Goal: Book appointment/travel/reservation

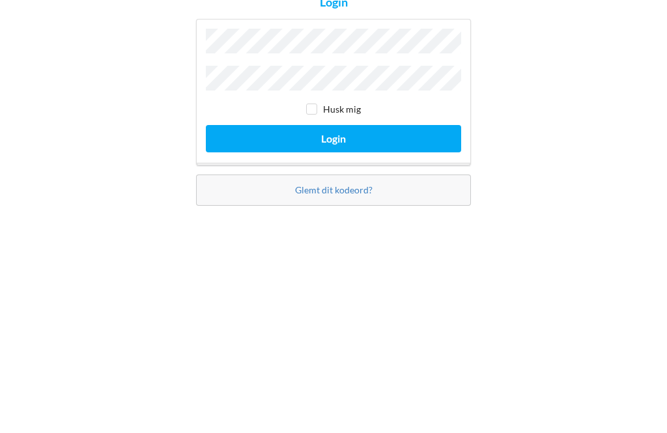
click at [346, 240] on button "Login" at bounding box center [333, 253] width 255 height 27
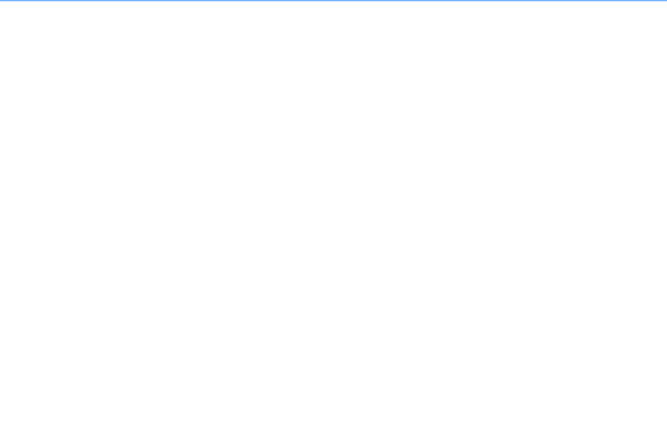
scroll to position [7, 0]
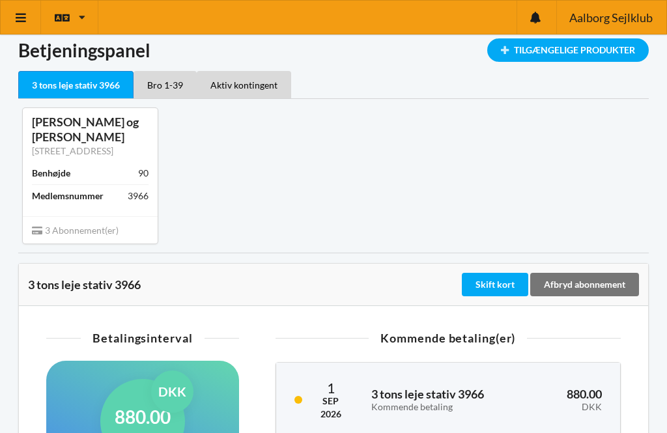
click at [23, 15] on icon at bounding box center [21, 18] width 14 height 12
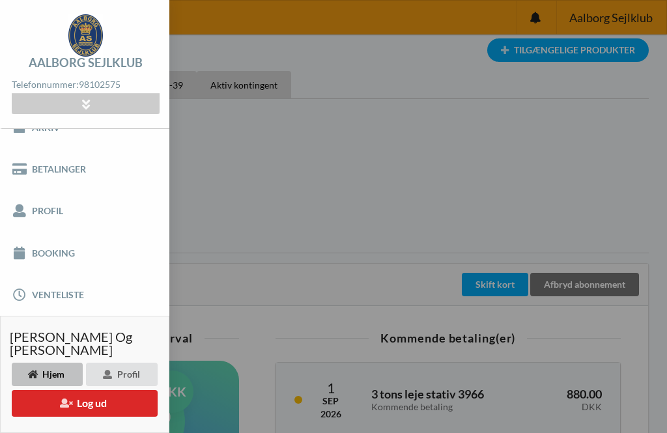
scroll to position [63, 0]
click at [59, 253] on link "Booking" at bounding box center [84, 254] width 169 height 42
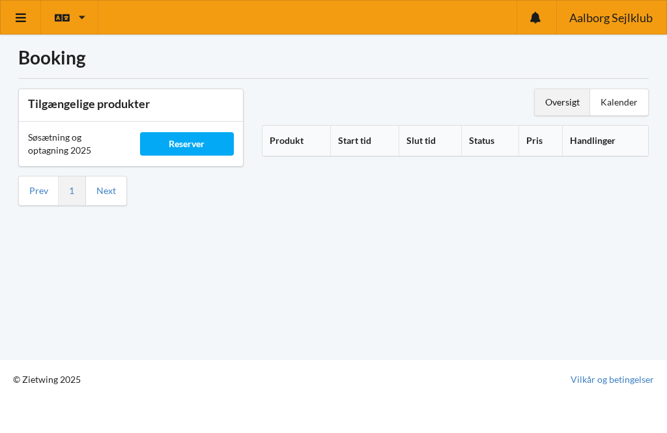
click at [191, 137] on div "Reserver" at bounding box center [187, 143] width 94 height 23
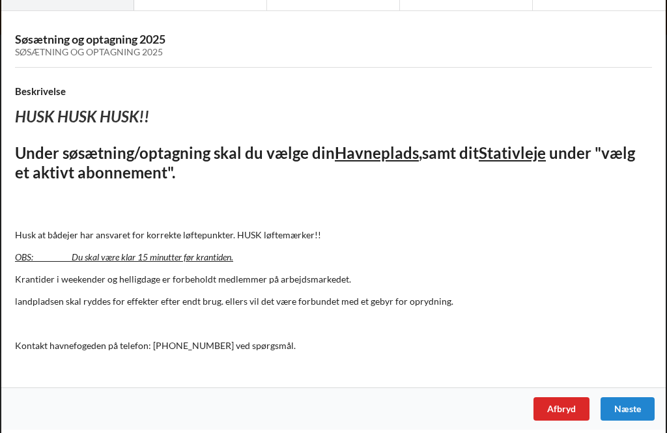
scroll to position [70, 0]
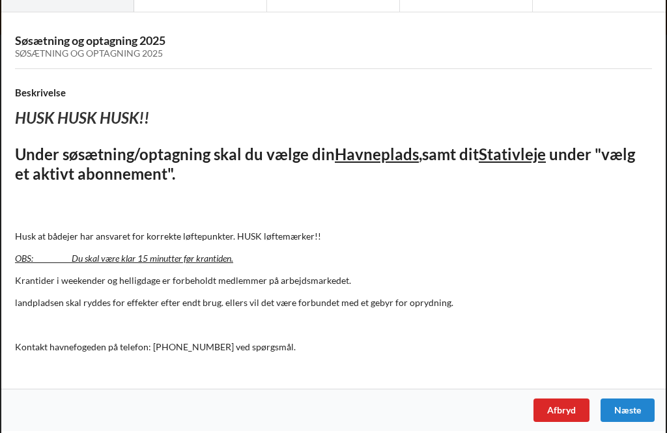
click at [631, 407] on div "Næste" at bounding box center [627, 409] width 54 height 23
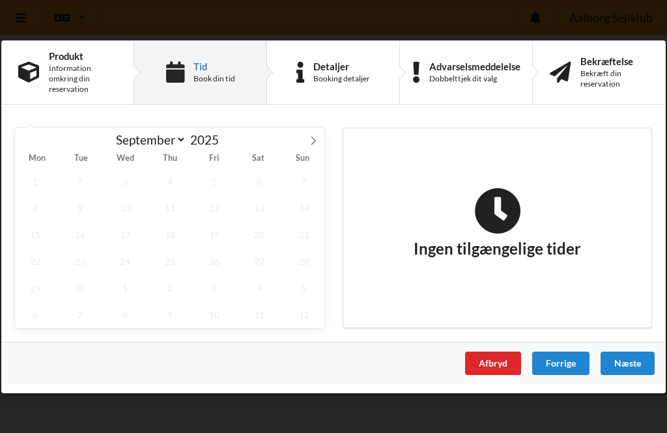
scroll to position [0, 0]
click at [223, 237] on span "19" at bounding box center [215, 234] width 40 height 27
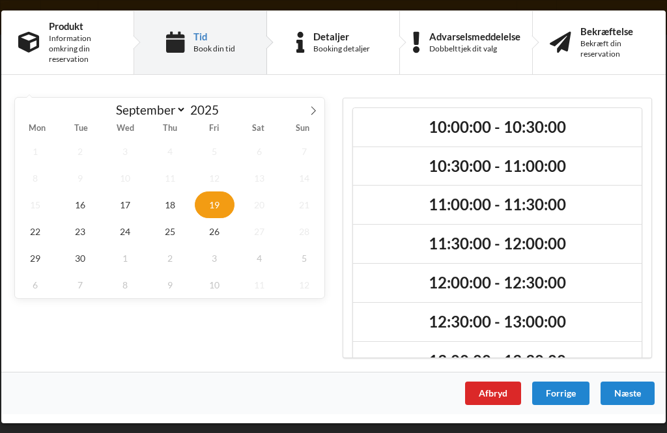
click at [465, 321] on h2 "12:30:00 - 13:00:00" at bounding box center [497, 322] width 270 height 20
click at [631, 396] on div "Næste" at bounding box center [627, 392] width 54 height 23
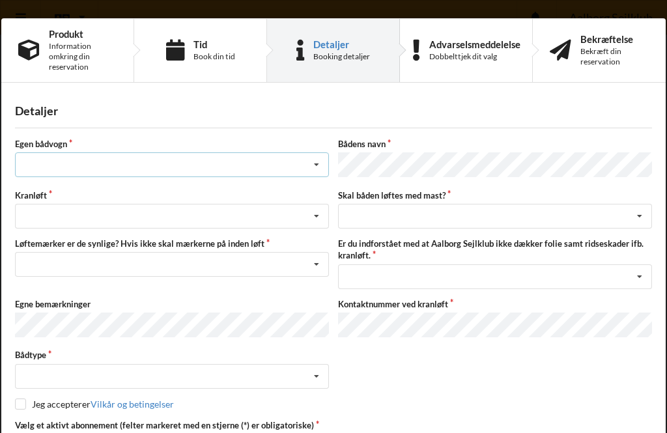
click at [324, 167] on icon at bounding box center [317, 165] width 20 height 24
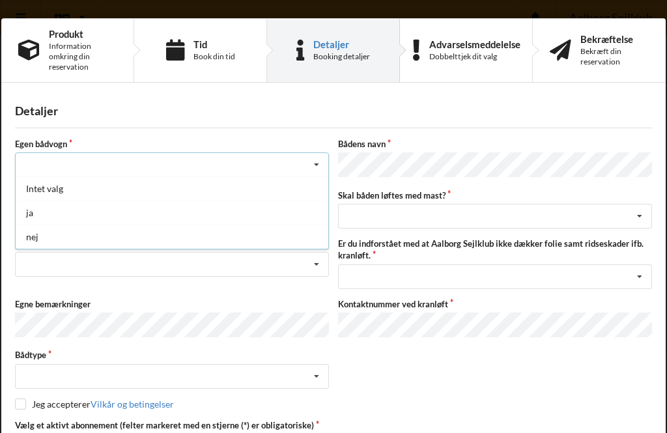
click at [37, 238] on div "nej" at bounding box center [172, 237] width 312 height 24
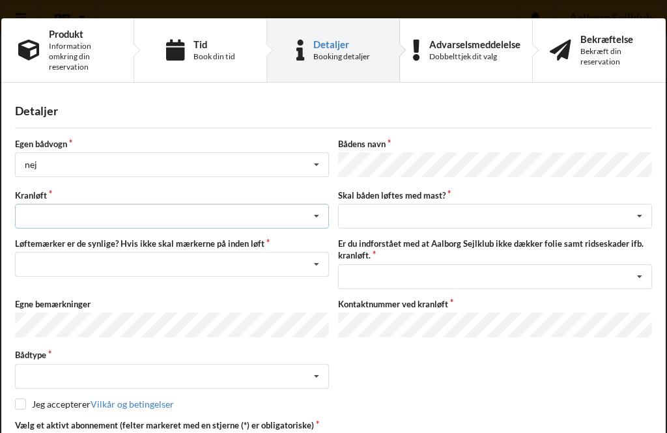
click at [322, 219] on icon at bounding box center [317, 216] width 20 height 24
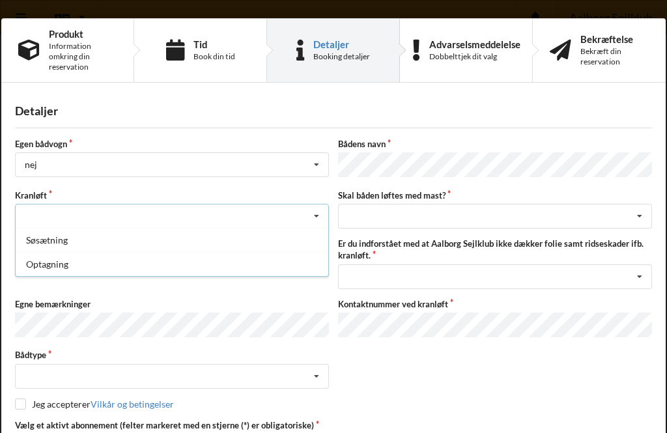
click at [56, 268] on div "Optagning" at bounding box center [172, 264] width 312 height 24
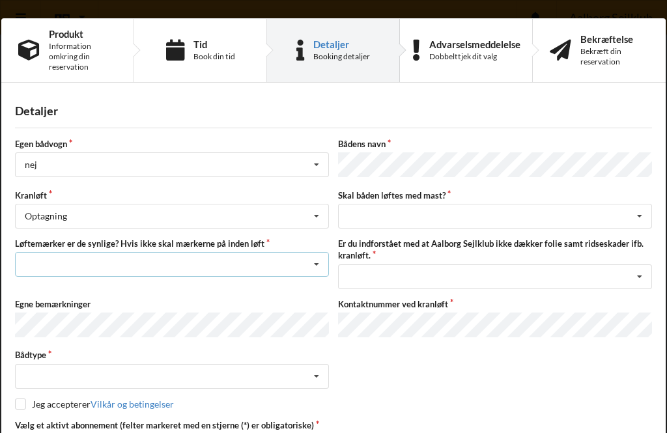
click at [321, 270] on icon at bounding box center [317, 265] width 20 height 24
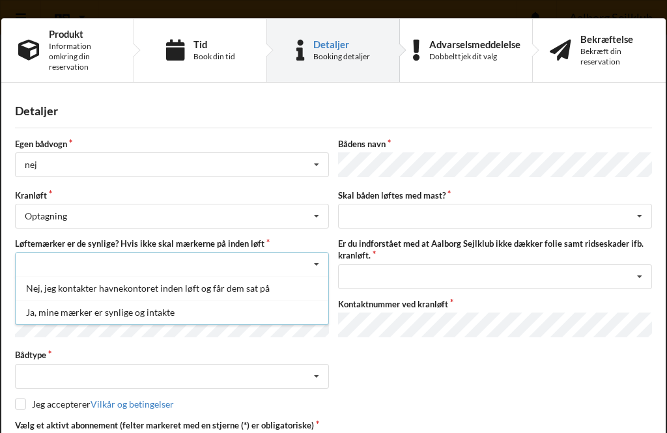
click at [104, 312] on div "Ja, mine mærker er synlige og intakte" at bounding box center [172, 312] width 312 height 24
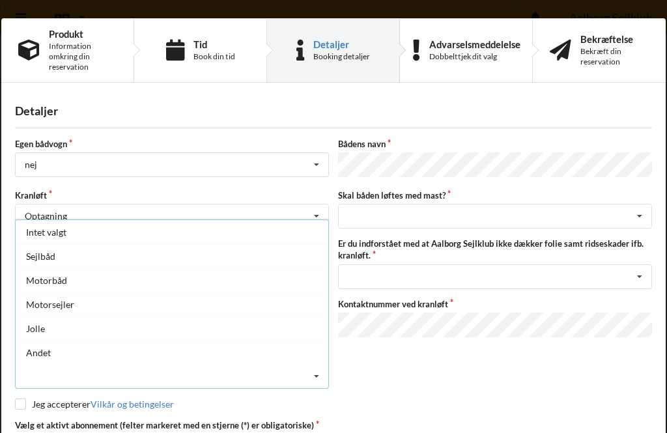
click at [67, 305] on div "Motorsejler" at bounding box center [172, 304] width 312 height 24
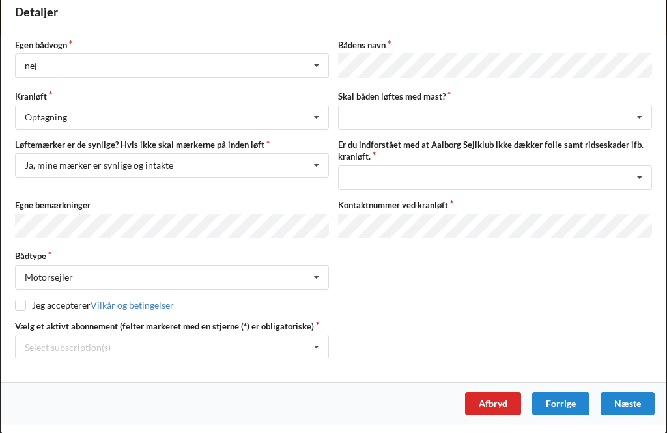
scroll to position [98, 0]
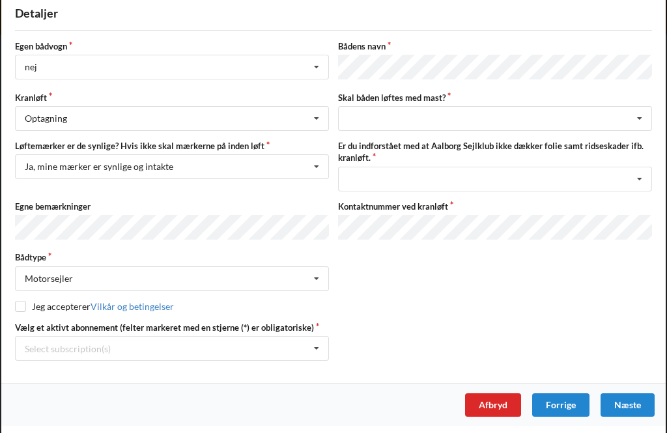
click at [23, 306] on input "checkbox" at bounding box center [20, 306] width 11 height 11
checkbox input "true"
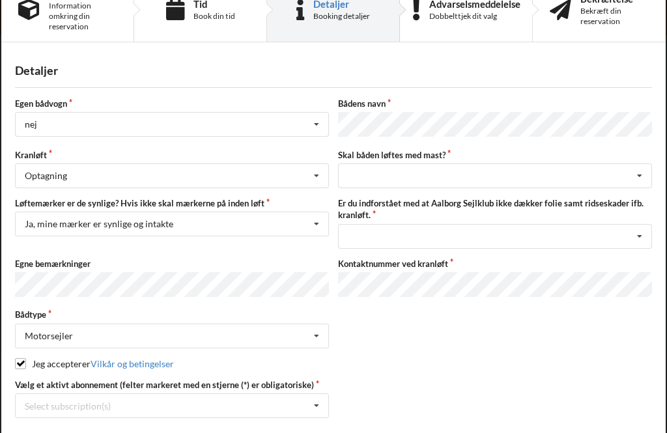
scroll to position [41, 0]
click at [647, 179] on icon at bounding box center [640, 175] width 20 height 24
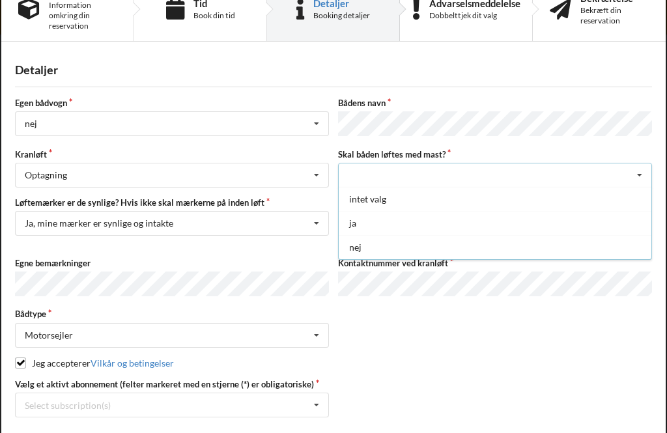
click at [358, 221] on div "ja" at bounding box center [495, 223] width 312 height 24
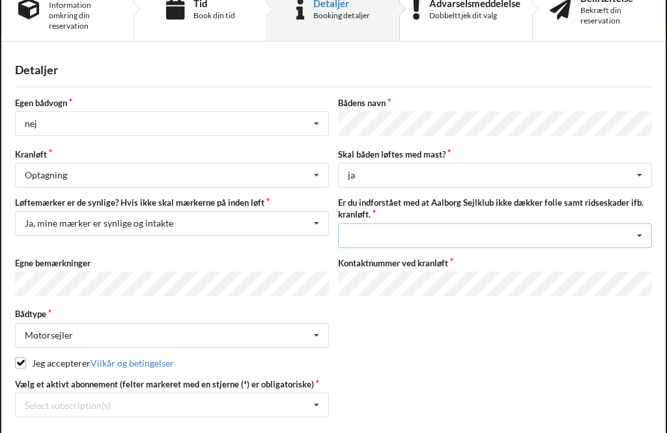
click at [642, 238] on icon at bounding box center [640, 236] width 20 height 24
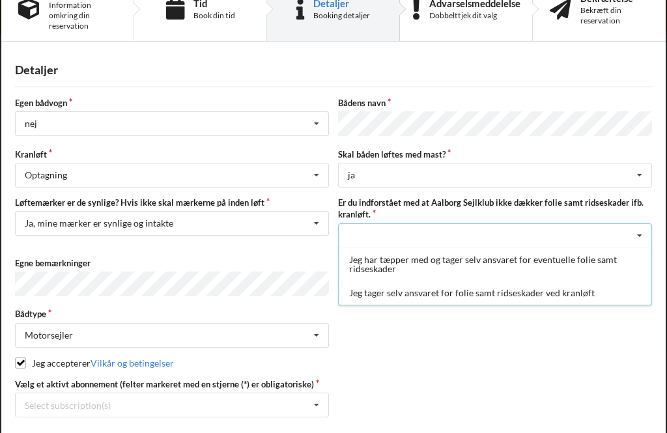
click at [387, 265] on div "Jeg har tæpper med og tager selv ansvaret for eventuelle folie samt ridseskader" at bounding box center [495, 263] width 312 height 33
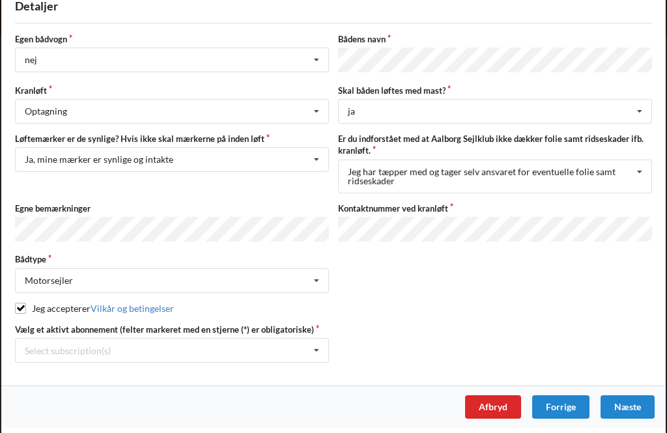
scroll to position [104, 0]
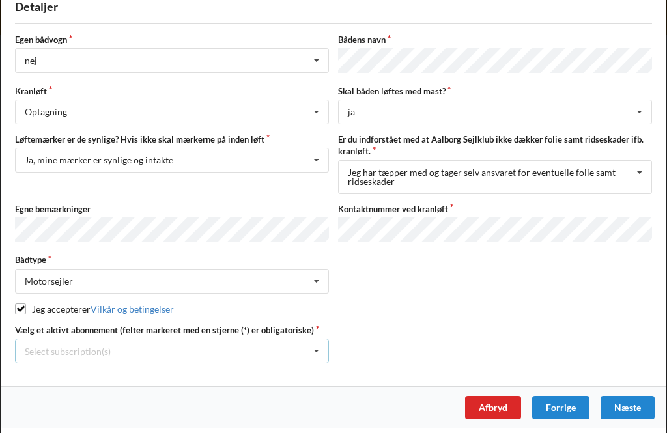
click at [320, 349] on icon at bounding box center [317, 351] width 20 height 24
click at [57, 396] on div "* Bro 1-39" at bounding box center [172, 399] width 312 height 24
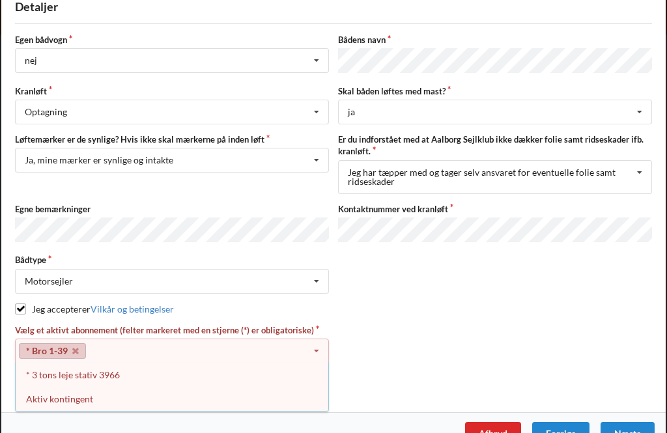
click at [105, 371] on div "* 3 tons leje stativ 3966" at bounding box center [172, 375] width 312 height 24
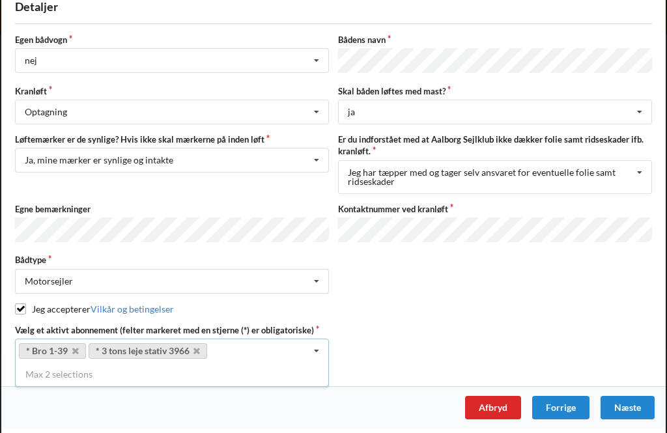
click at [631, 410] on div "Næste" at bounding box center [627, 407] width 54 height 23
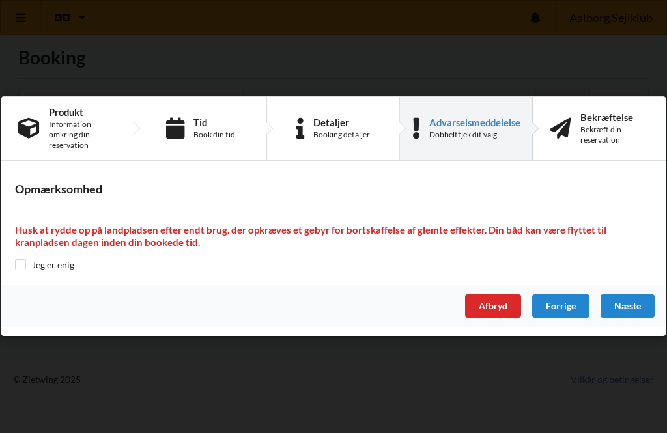
click at [32, 263] on label "Jeg er enig" at bounding box center [44, 264] width 59 height 11
click at [25, 265] on input "checkbox" at bounding box center [20, 264] width 11 height 11
checkbox input "true"
click at [631, 308] on div "Næste" at bounding box center [627, 306] width 54 height 23
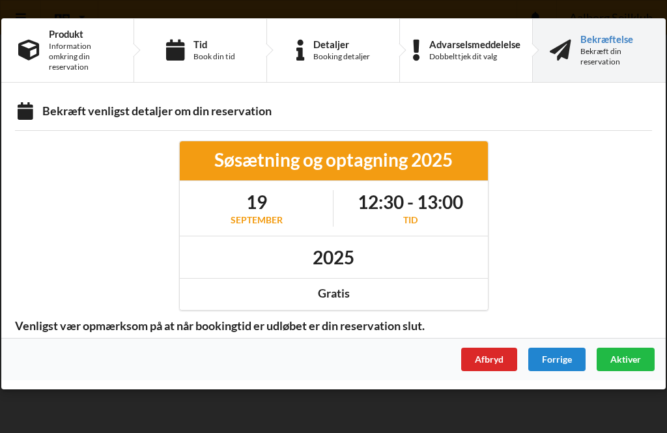
click at [630, 363] on span "Aktiver" at bounding box center [625, 358] width 31 height 11
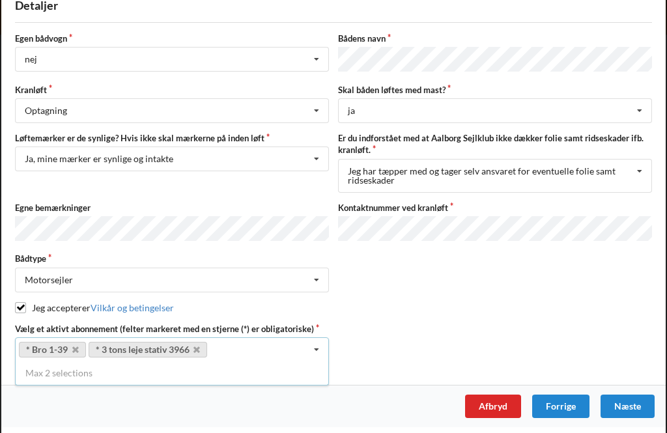
scroll to position [104, 0]
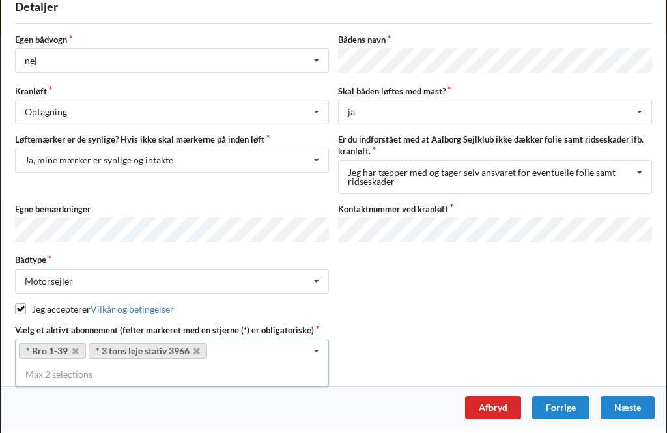
click at [634, 408] on div "Næste" at bounding box center [627, 407] width 54 height 23
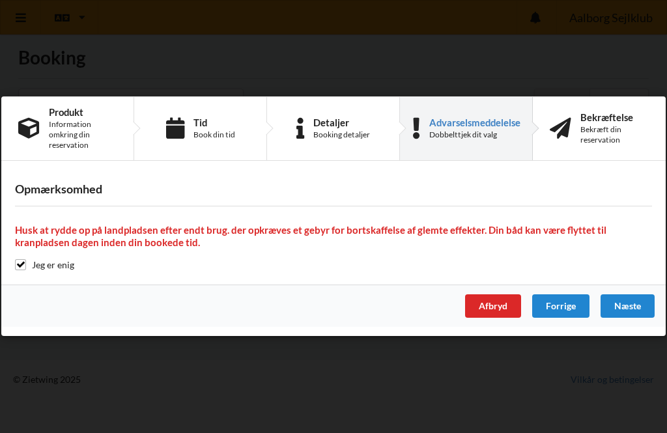
scroll to position [7, 0]
click at [634, 310] on div "Næste" at bounding box center [627, 306] width 54 height 23
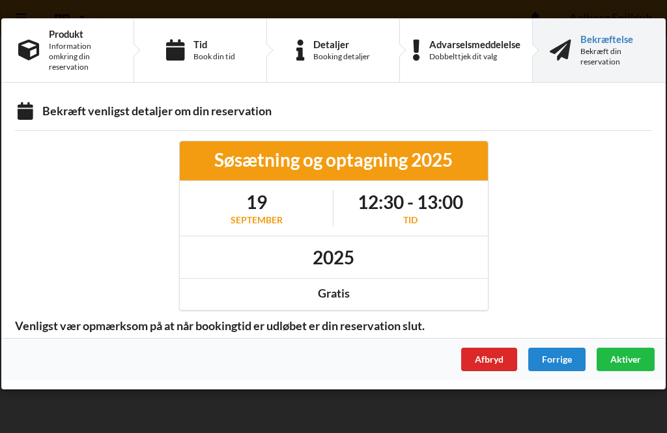
scroll to position [0, 0]
click at [628, 363] on span "Aktiver" at bounding box center [625, 358] width 31 height 11
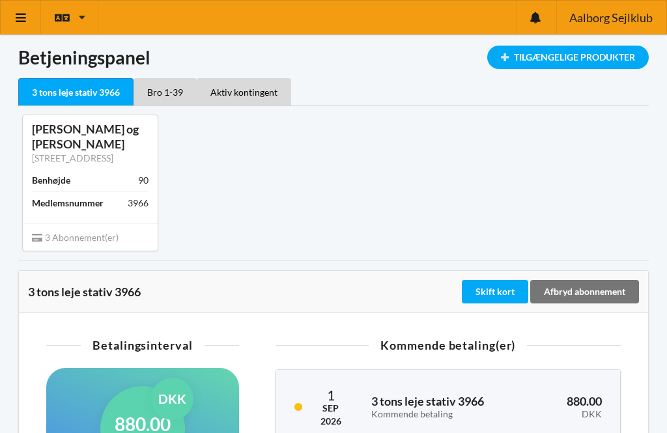
click at [24, 18] on icon at bounding box center [21, 18] width 14 height 12
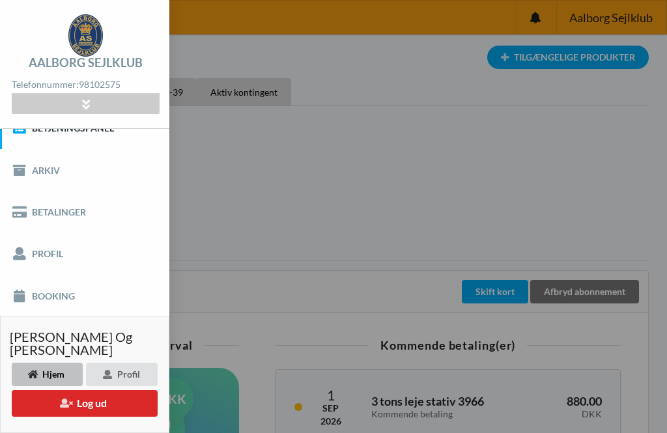
click at [97, 406] on button "Log ud" at bounding box center [85, 403] width 146 height 27
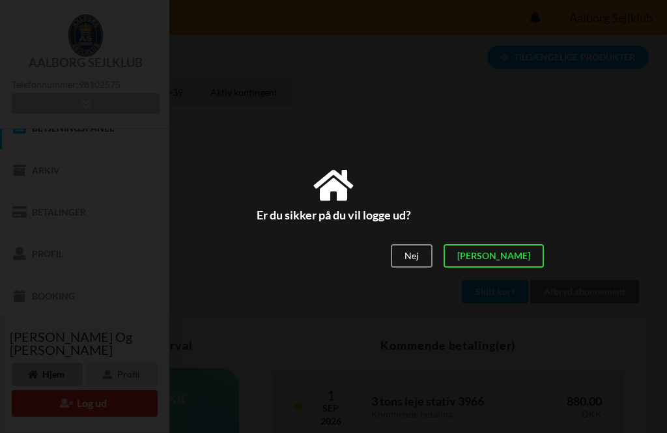
click at [527, 260] on div "[PERSON_NAME]" at bounding box center [493, 255] width 100 height 23
